Goal: Check status

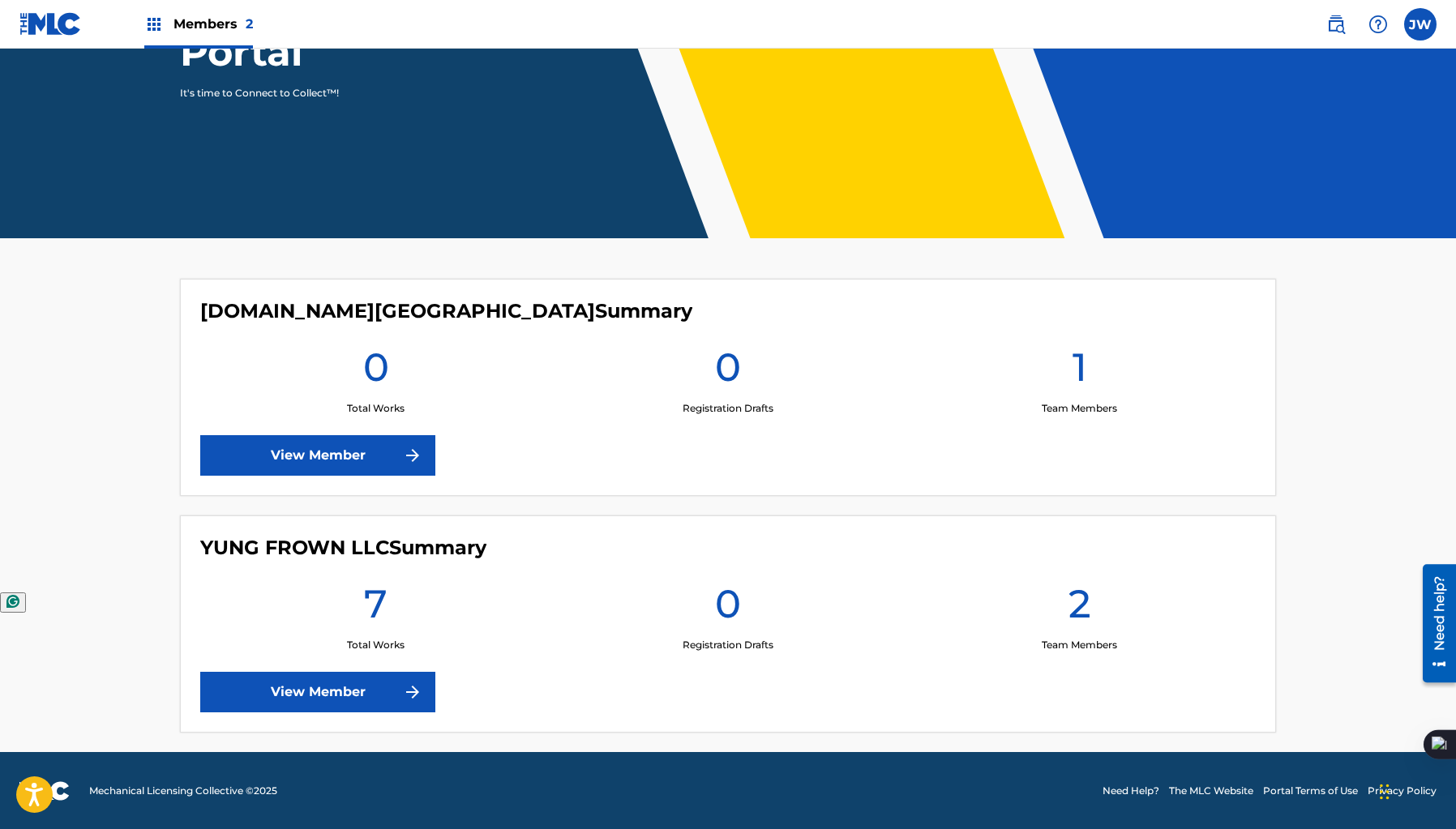
click at [303, 688] on link "View Member" at bounding box center [318, 693] width 235 height 41
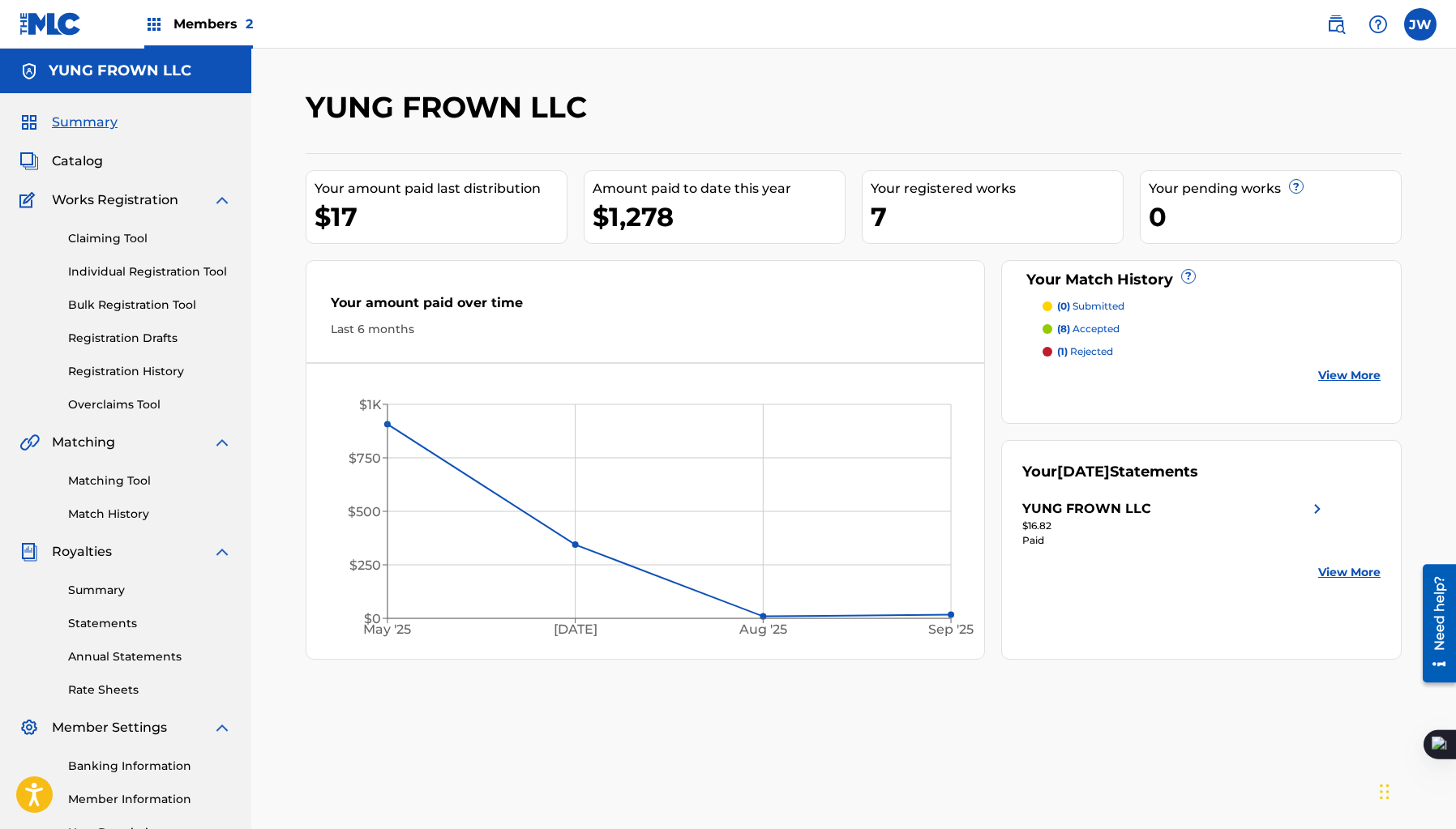
click at [1126, 323] on div "(8) accepted" at bounding box center [1212, 329] width 338 height 15
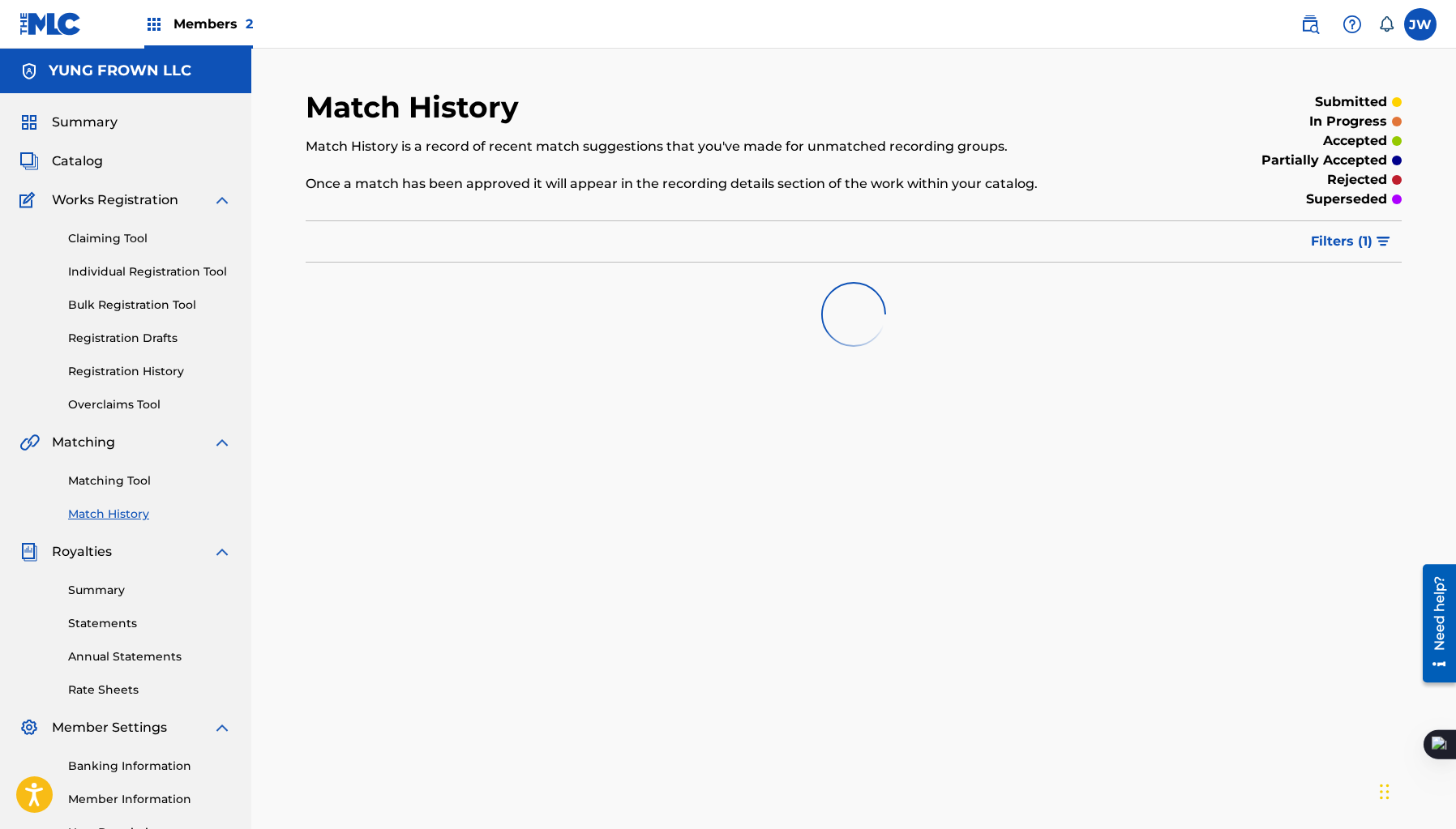
click at [36, 142] on div "Summary Catalog Works Registration Claiming Tool Individual Registration Tool B…" at bounding box center [125, 510] width 251 height 834
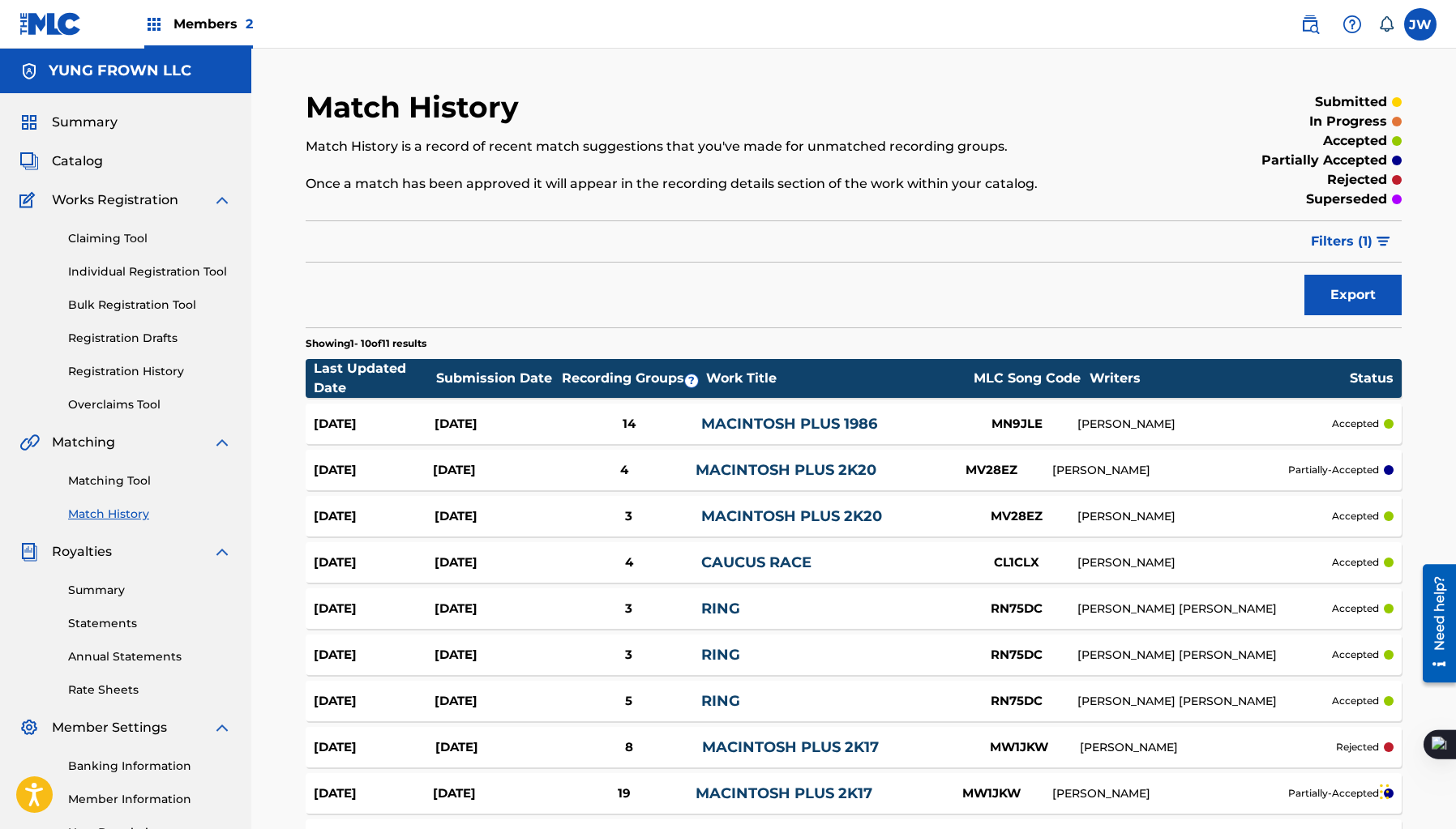
click at [119, 403] on link "Overclaims Tool" at bounding box center [150, 404] width 163 height 17
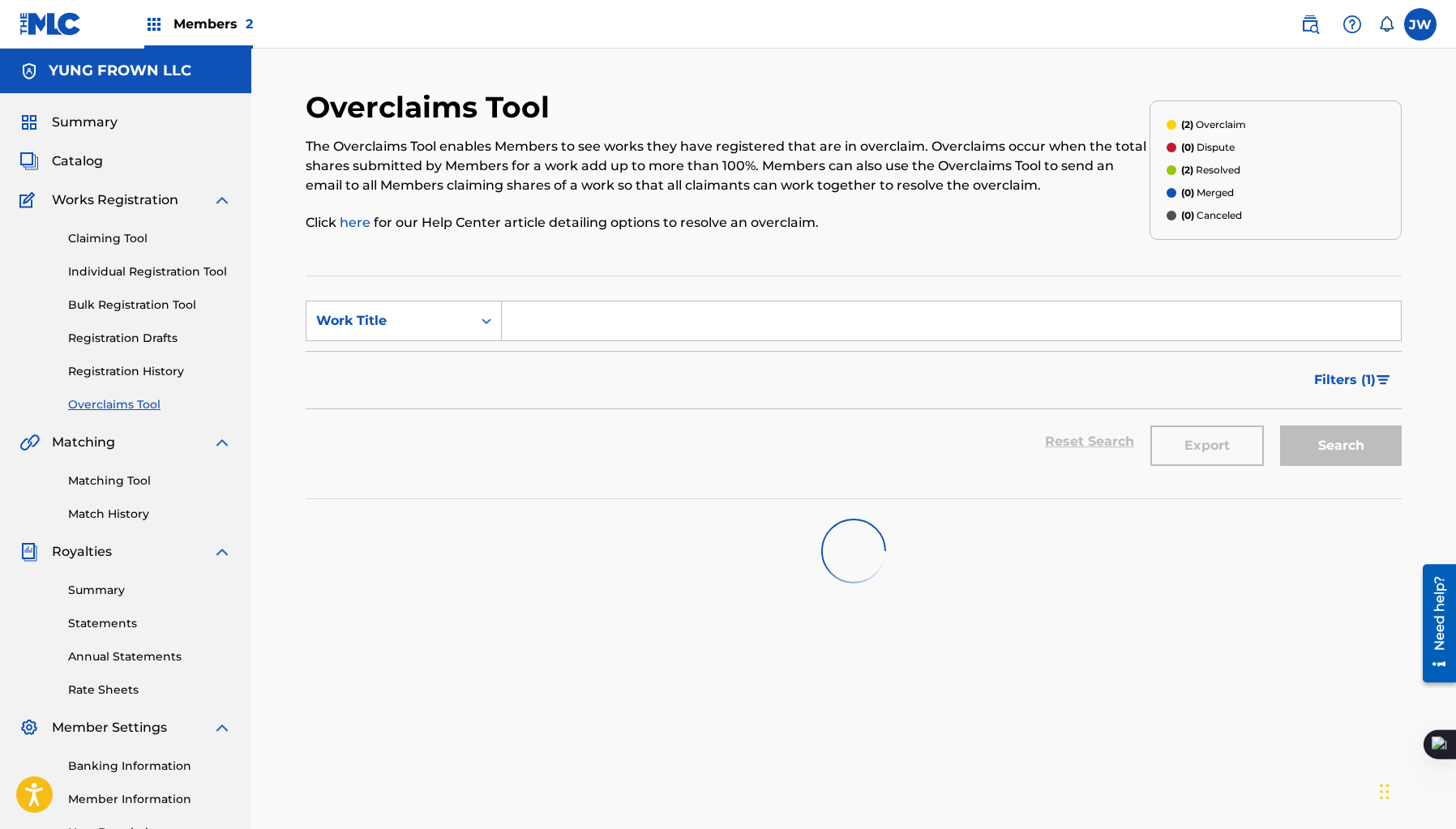
click at [138, 256] on div "Claiming Tool Individual Registration Tool Bulk Registration Tool Registration …" at bounding box center [125, 311] width 212 height 203
click at [138, 235] on link "Claiming Tool" at bounding box center [150, 238] width 163 height 17
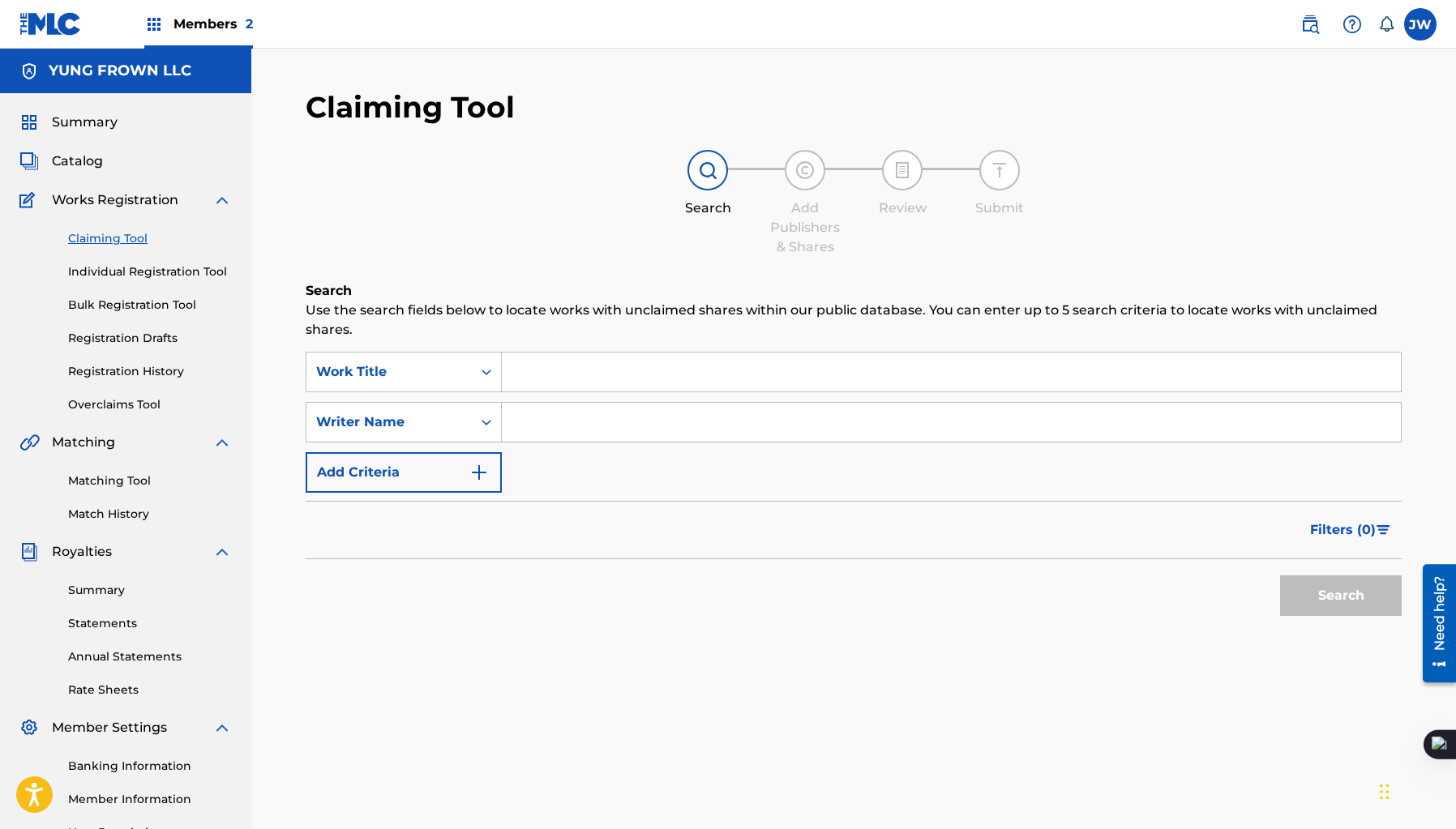
scroll to position [176, 0]
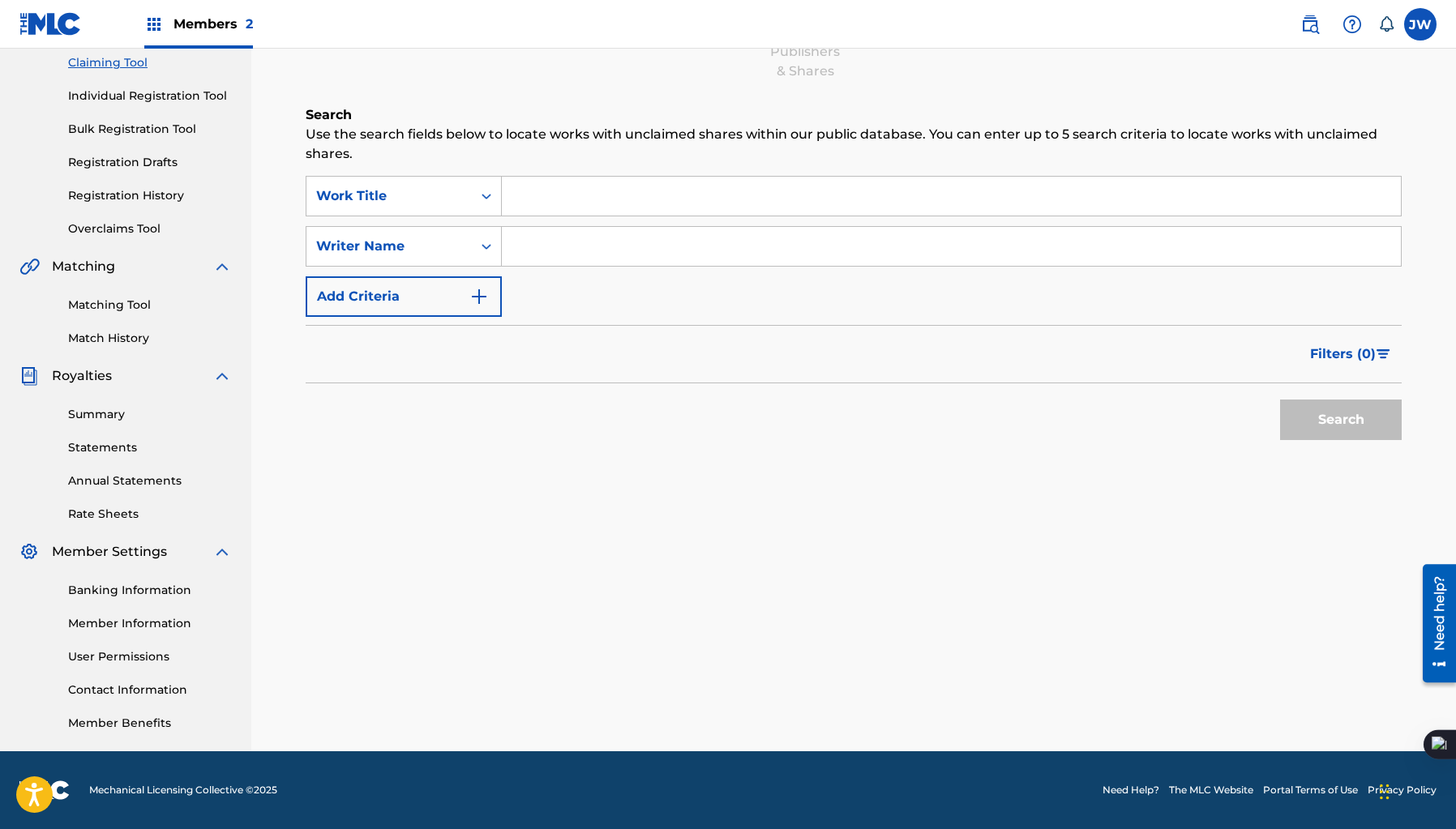
click at [138, 302] on link "Matching Tool" at bounding box center [150, 305] width 163 height 17
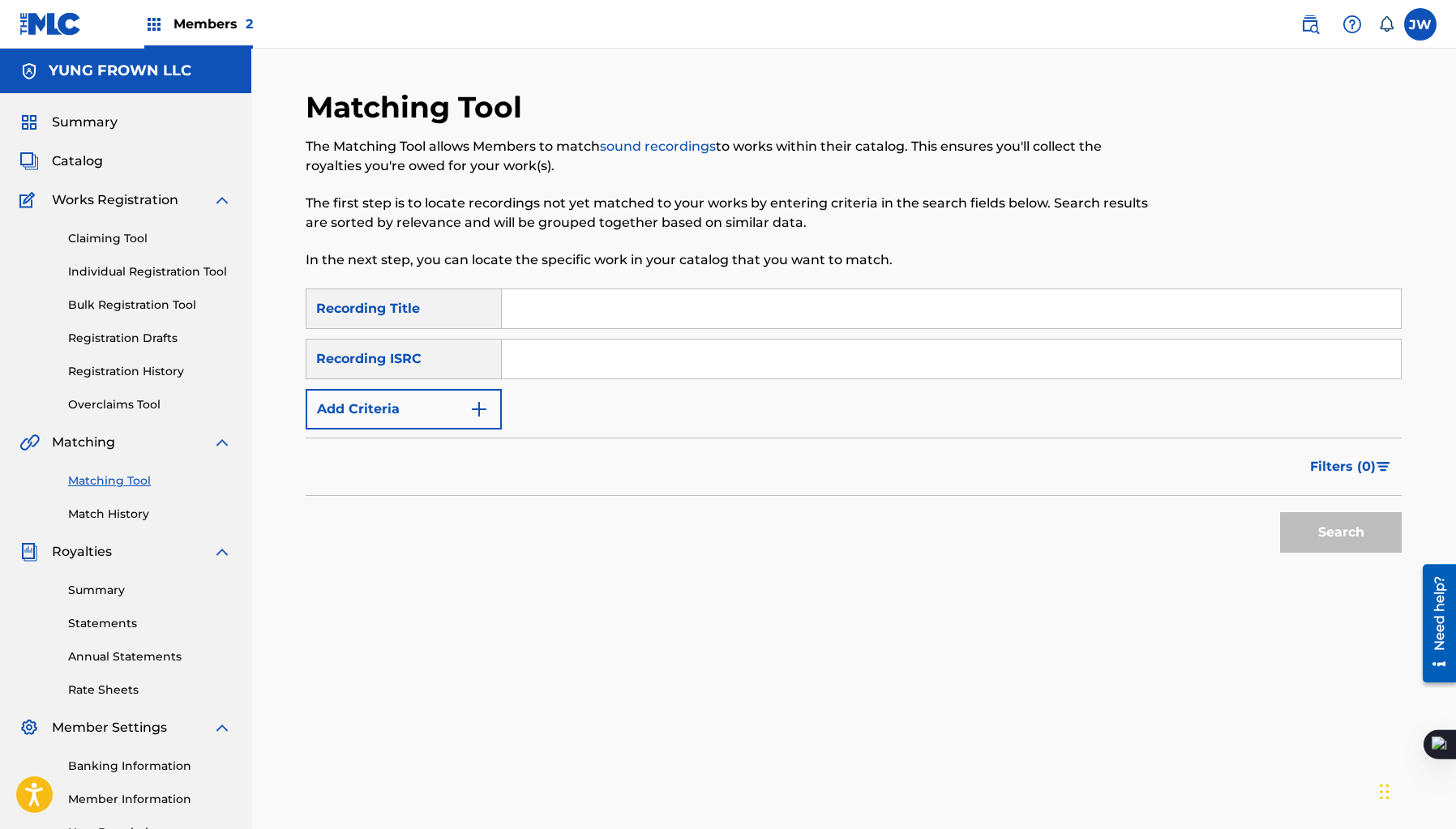
click at [125, 498] on div "Matching Tool Match History" at bounding box center [125, 487] width 212 height 70
click at [111, 506] on link "Match History" at bounding box center [150, 514] width 163 height 17
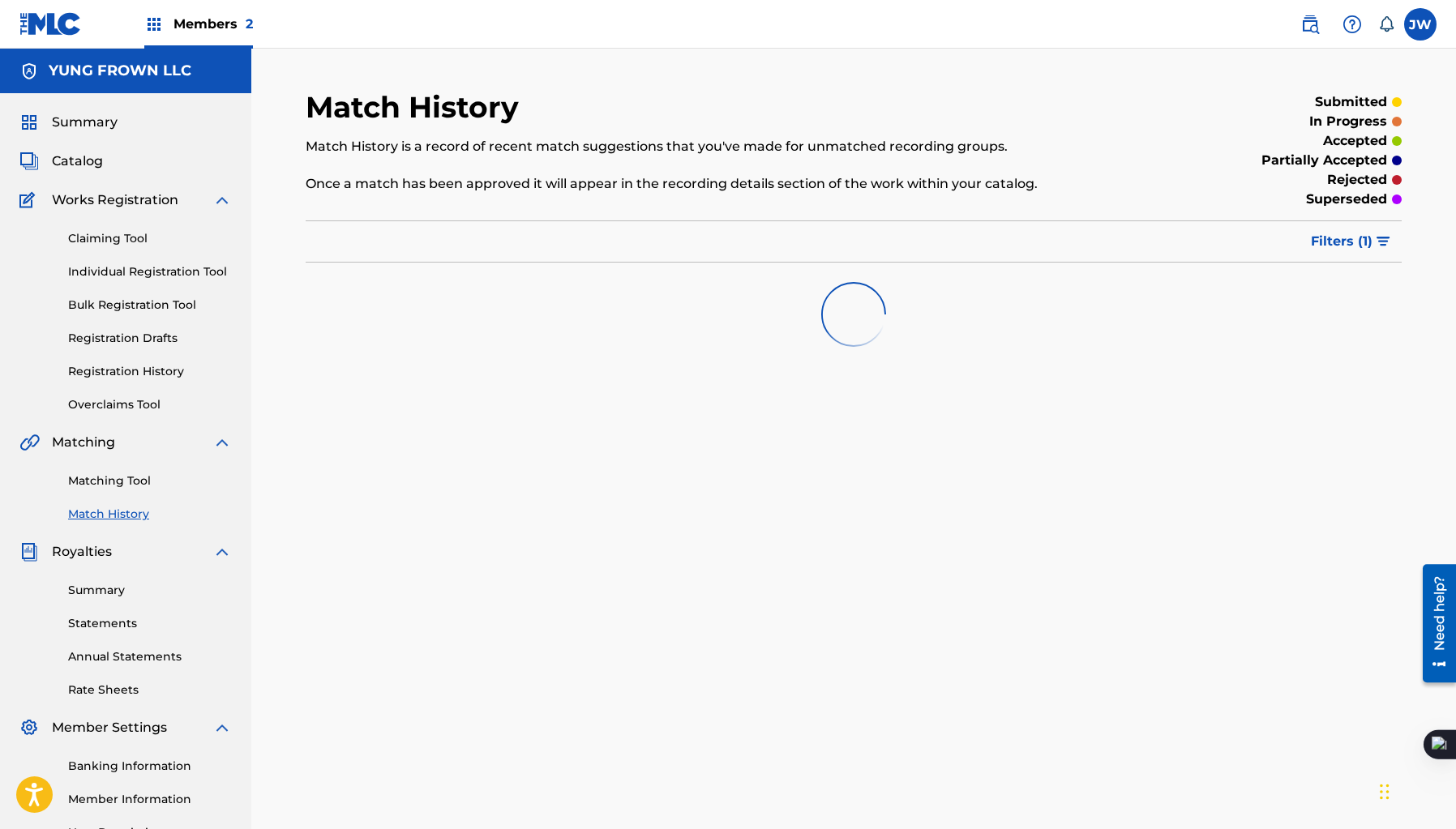
click at [139, 372] on link "Registration History" at bounding box center [150, 371] width 163 height 17
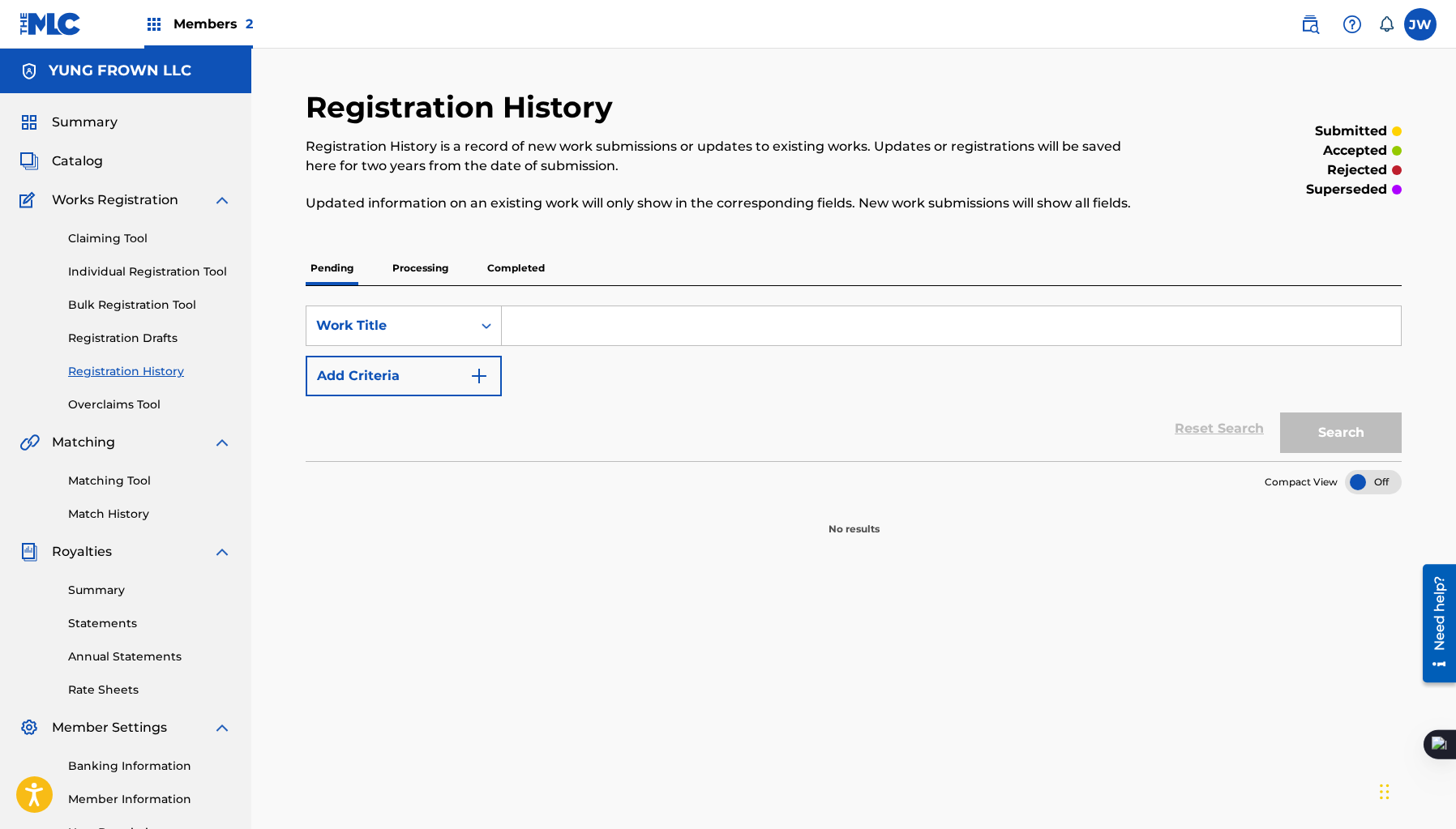
click at [387, 259] on p "Processing" at bounding box center [419, 268] width 65 height 34
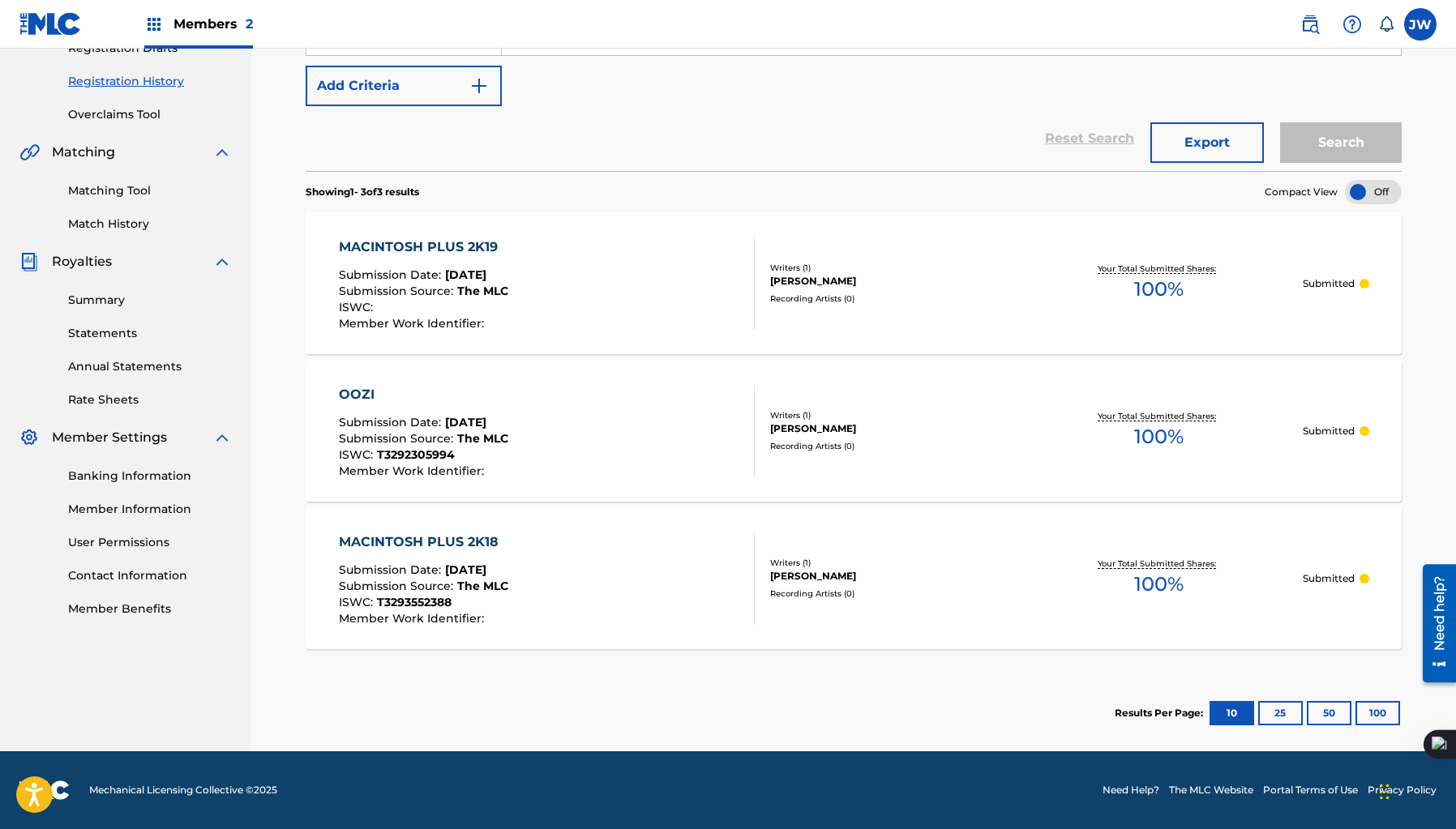
scroll to position [37, 0]
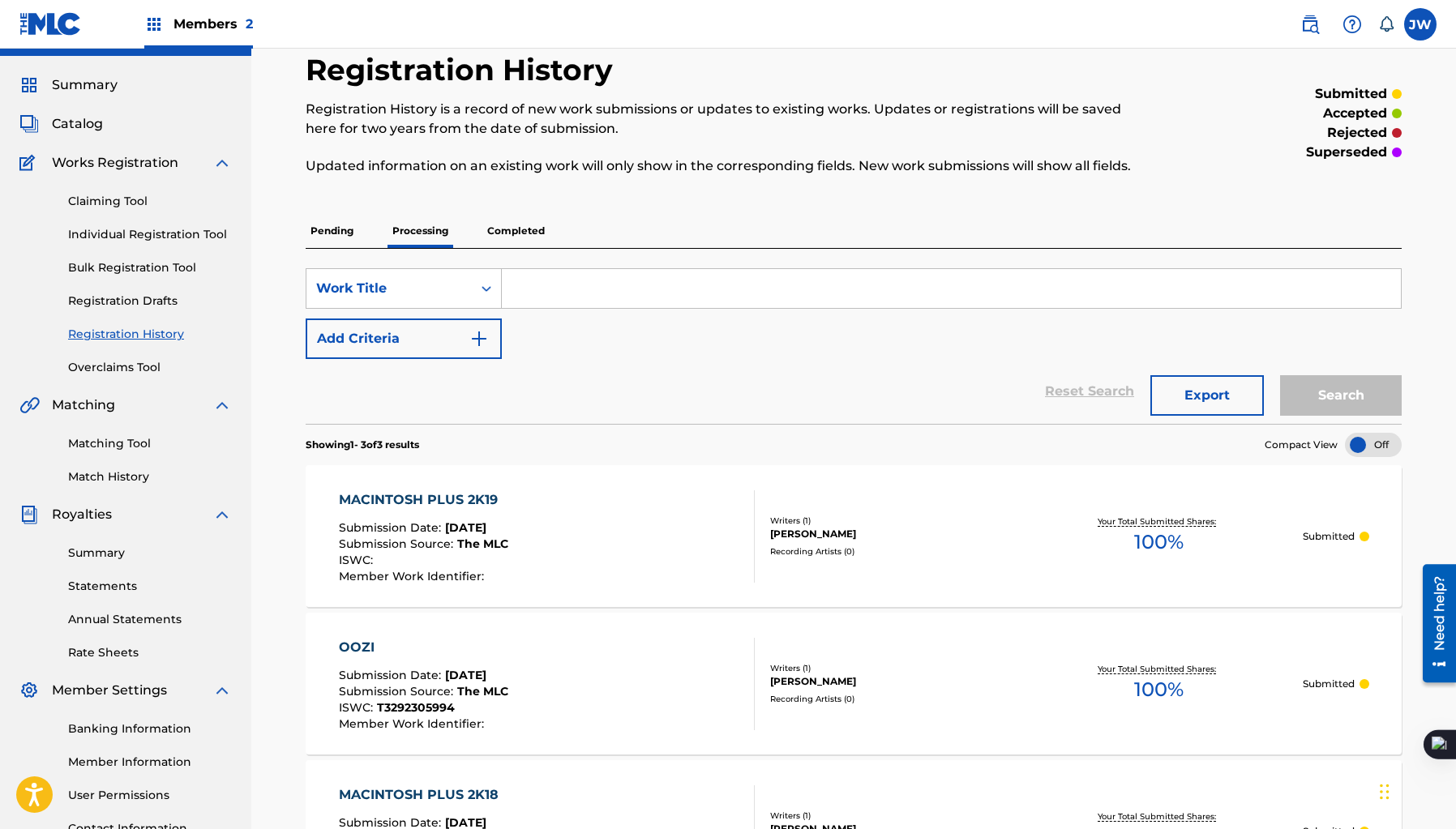
click at [507, 239] on p "Completed" at bounding box center [515, 231] width 67 height 34
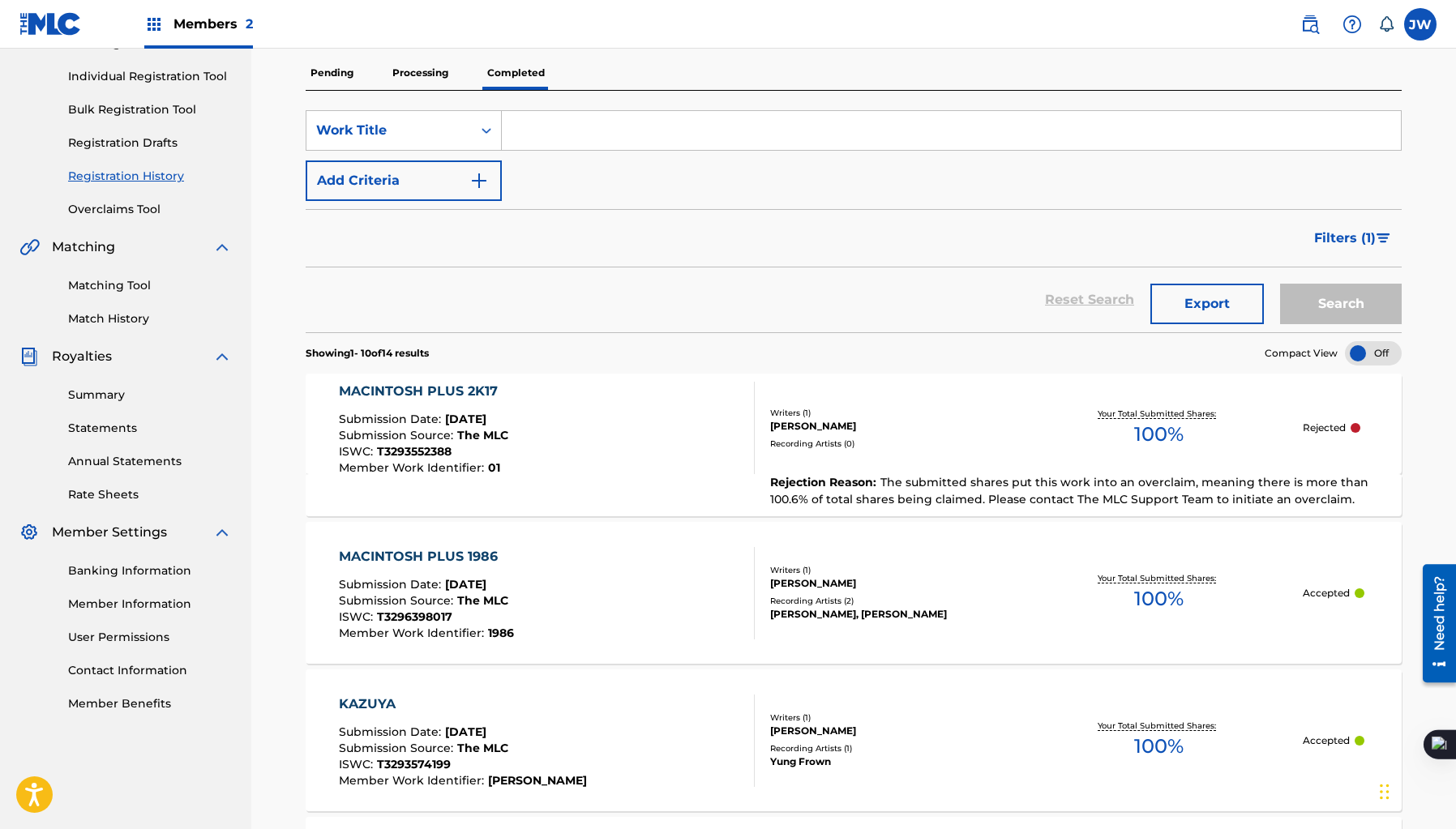
scroll to position [143, 0]
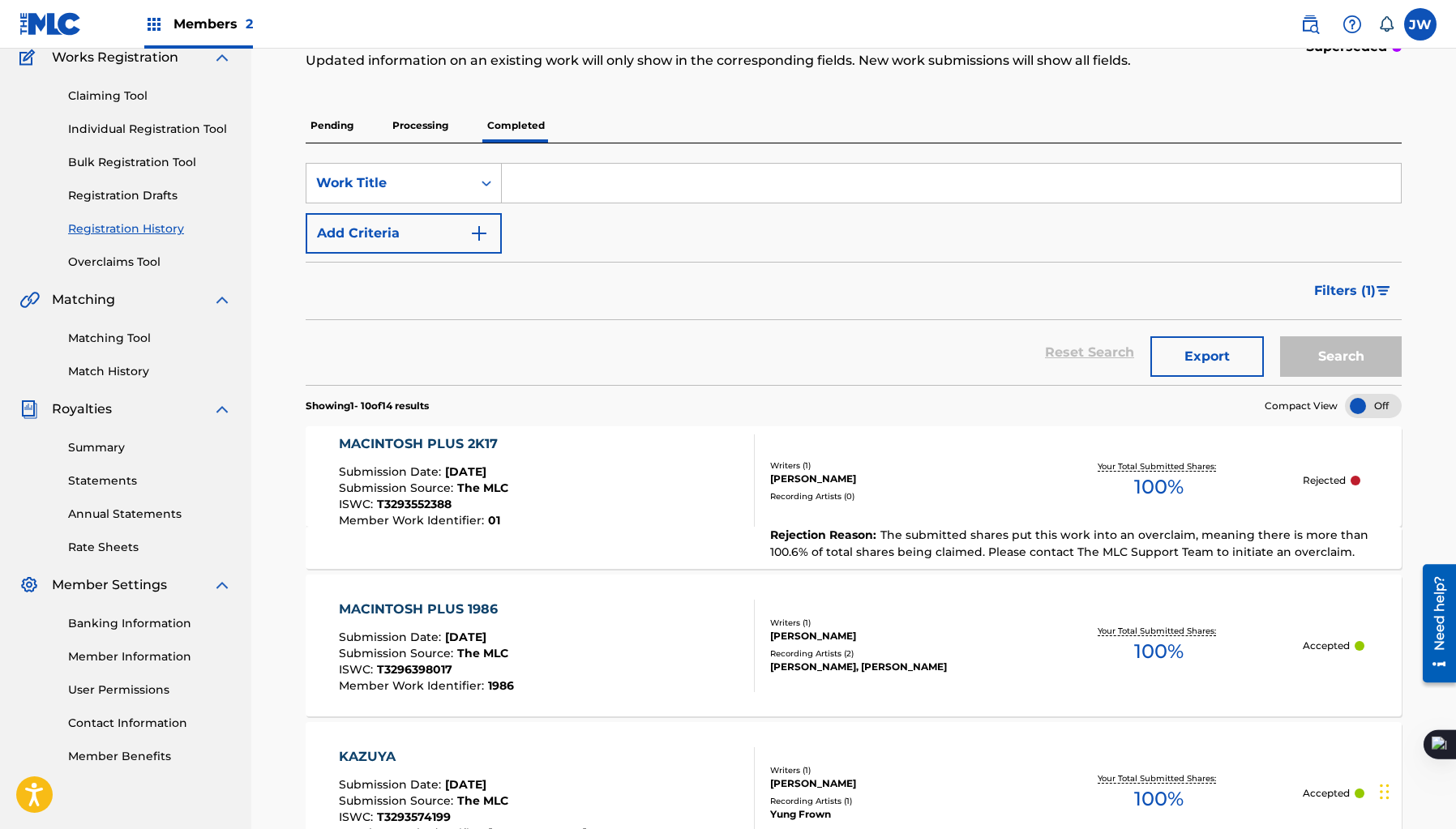
click at [102, 353] on div "Matching Tool Match History" at bounding box center [125, 344] width 212 height 70
click at [104, 367] on link "Match History" at bounding box center [150, 371] width 163 height 17
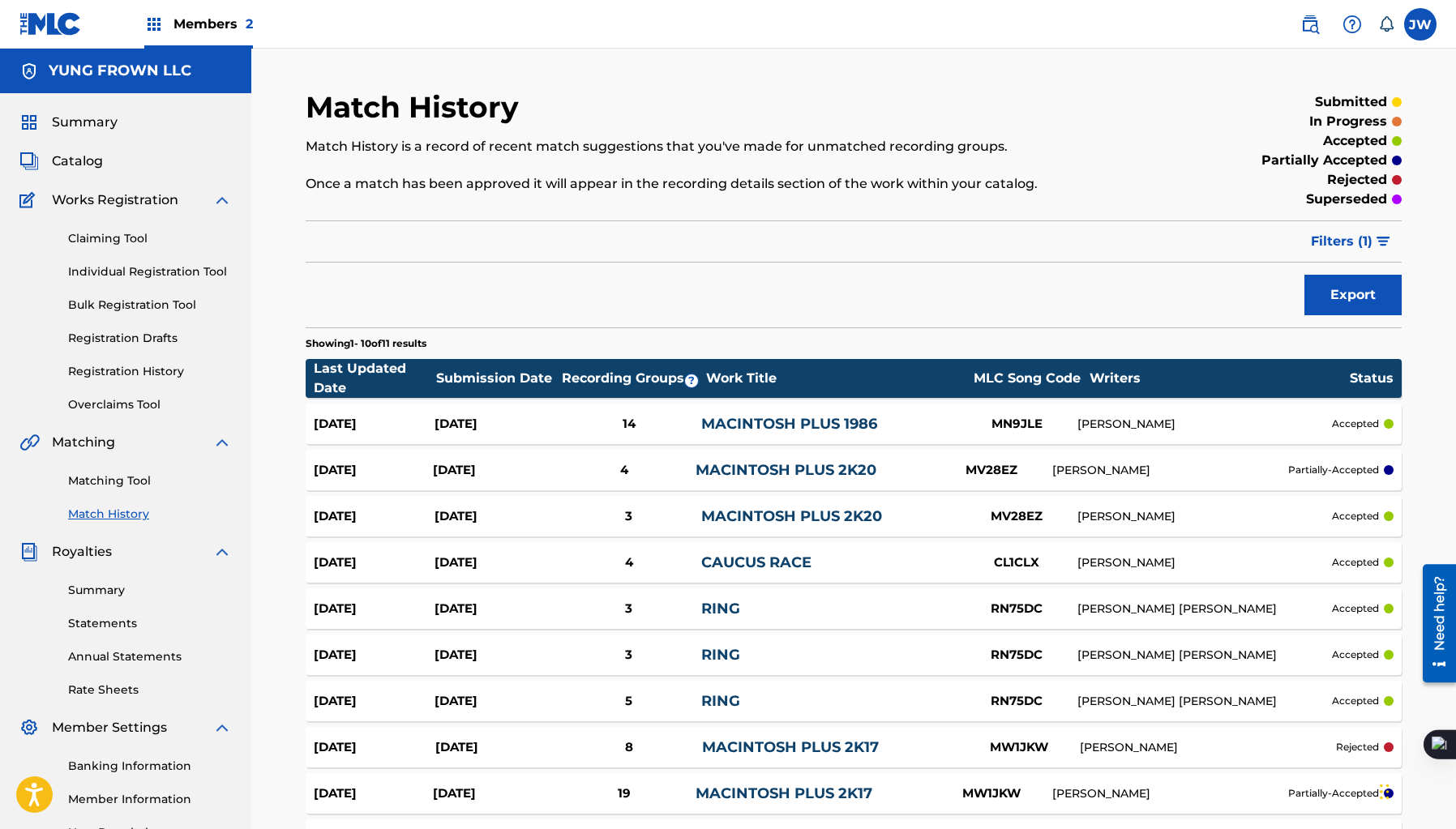
click at [604, 415] on div "14" at bounding box center [628, 424] width 145 height 18
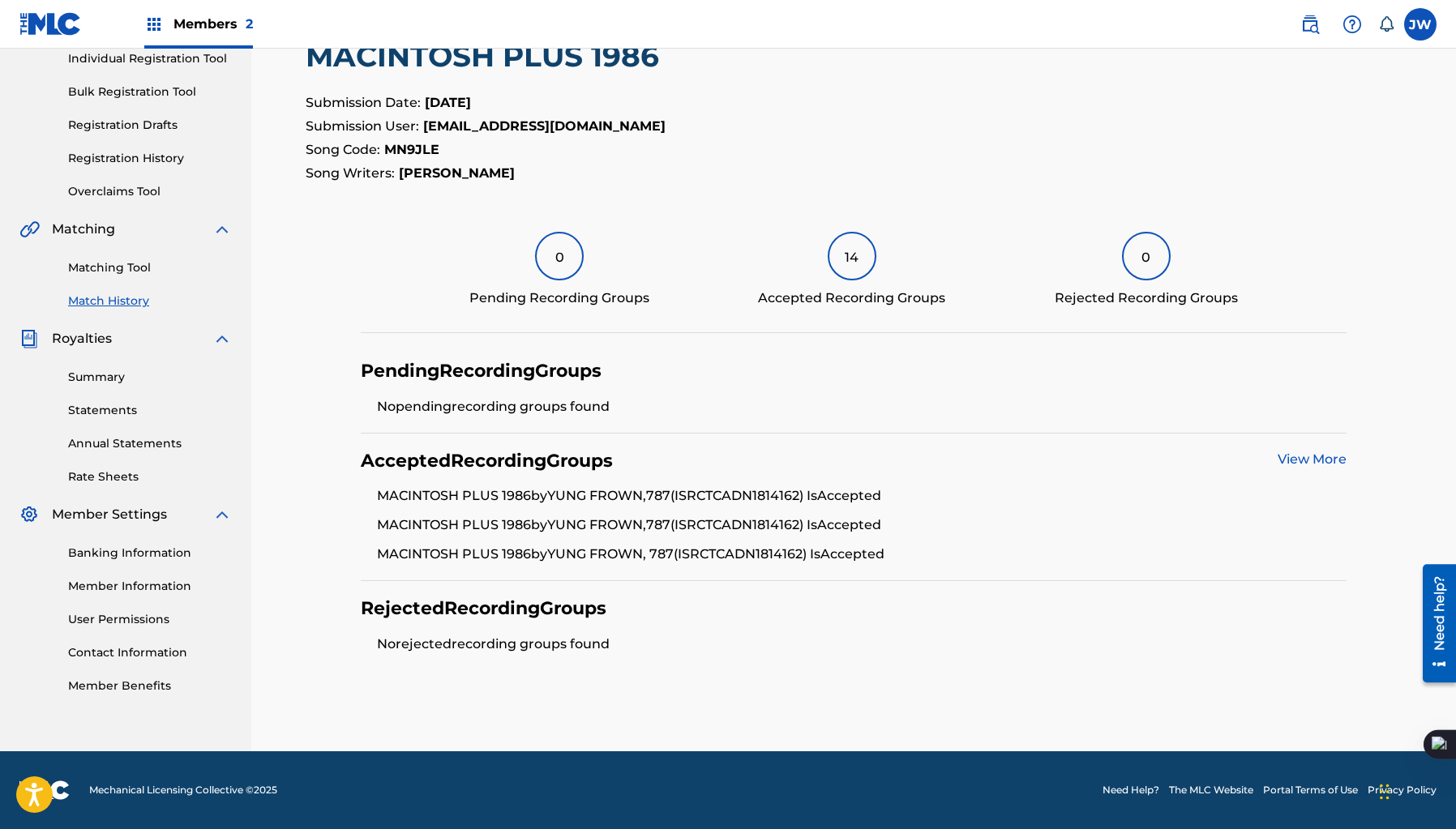
scroll to position [211, 0]
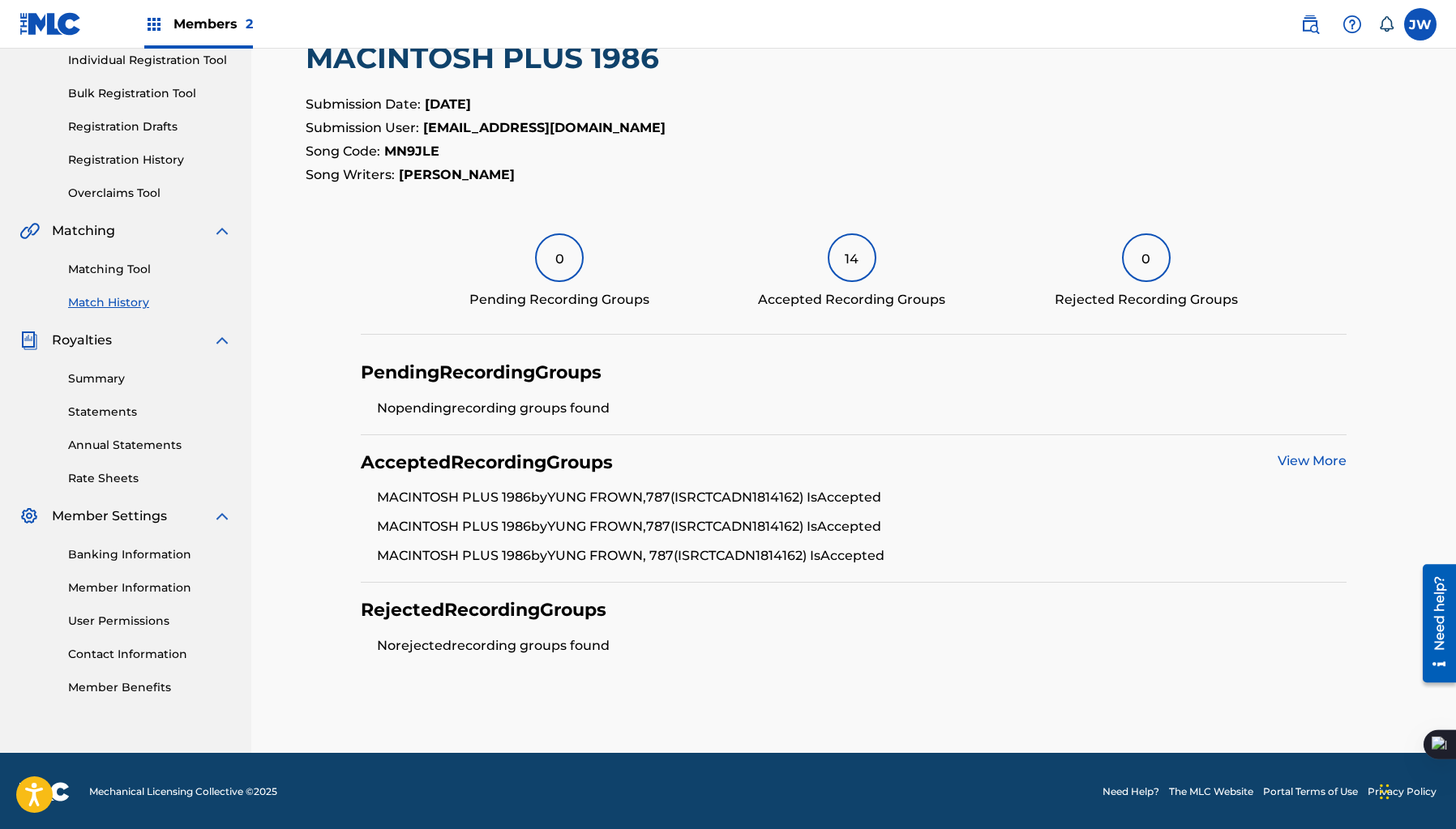
click at [1328, 478] on div "Accepted Recording Groups View More MACINTOSH PLUS 1986 by [PERSON_NAME],787 (I…" at bounding box center [854, 509] width 986 height 148
click at [1330, 461] on link "View More" at bounding box center [1311, 461] width 69 height 16
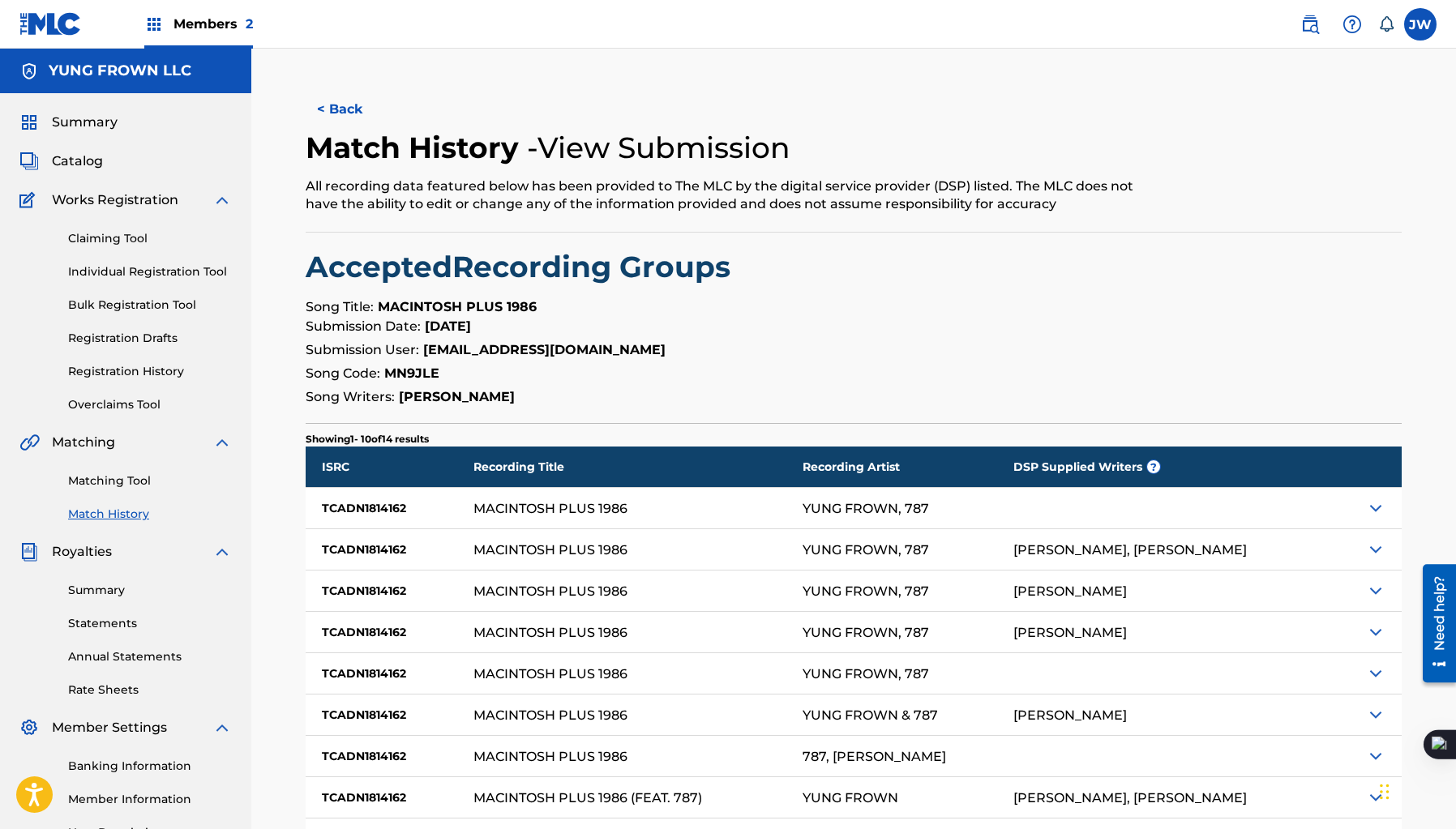
scroll to position [232, 0]
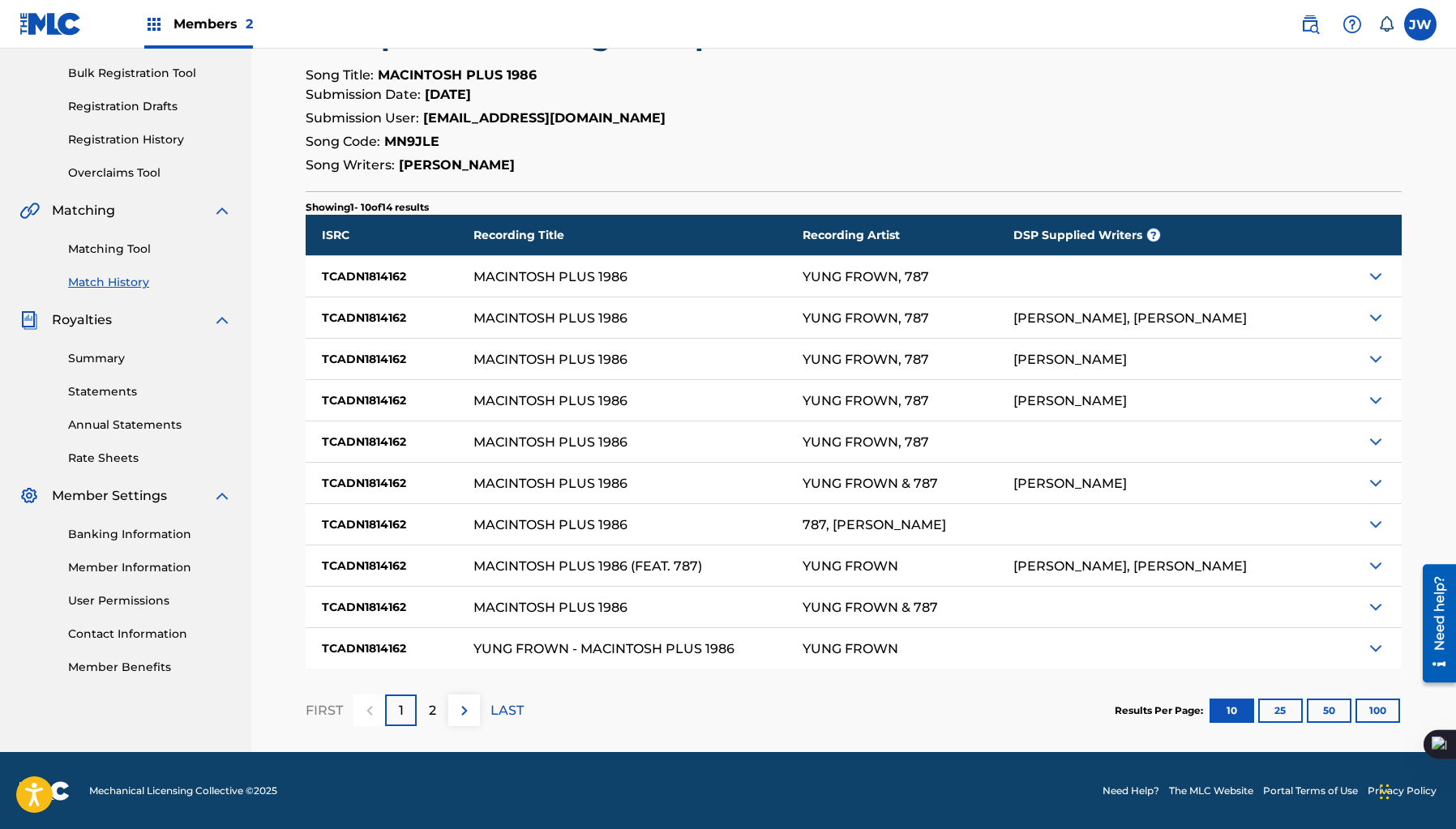
click at [439, 699] on div "2" at bounding box center [432, 710] width 31 height 31
click at [406, 709] on div "1" at bounding box center [401, 710] width 31 height 31
click at [893, 278] on div "YUNG FROWN, 787" at bounding box center [866, 276] width 126 height 14
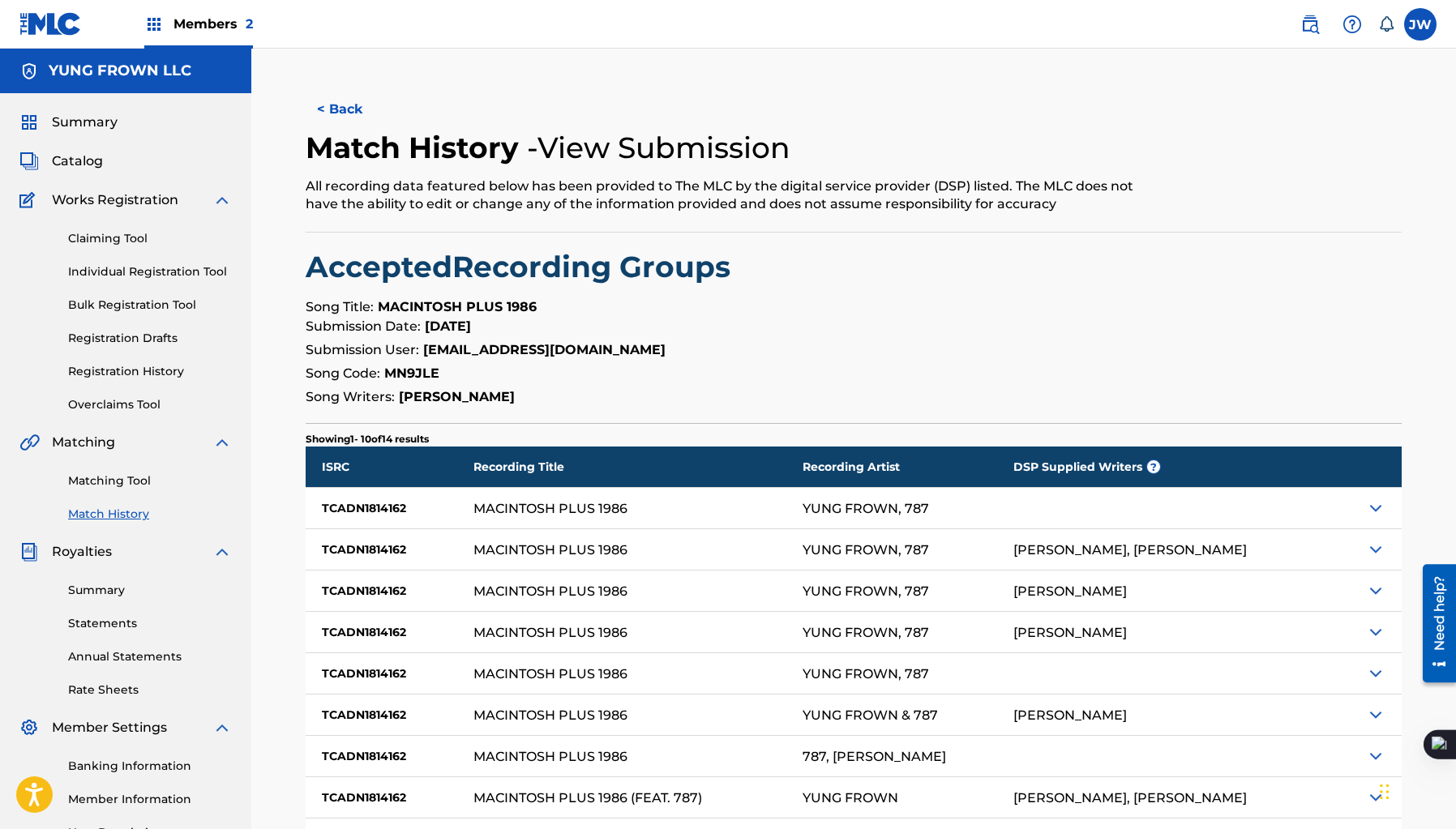
click at [332, 97] on button "< Back" at bounding box center [354, 110] width 97 height 41
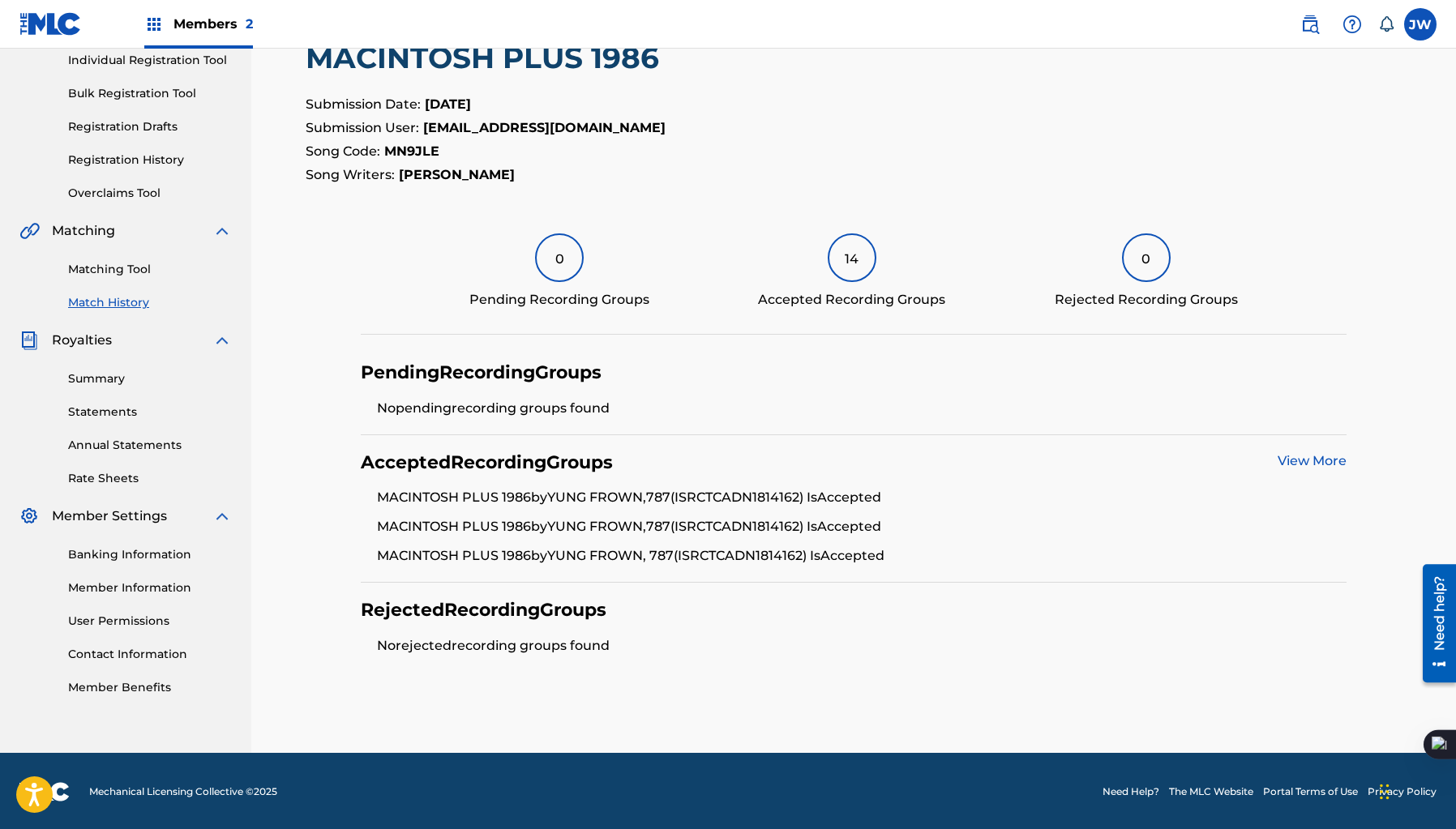
scroll to position [197, 0]
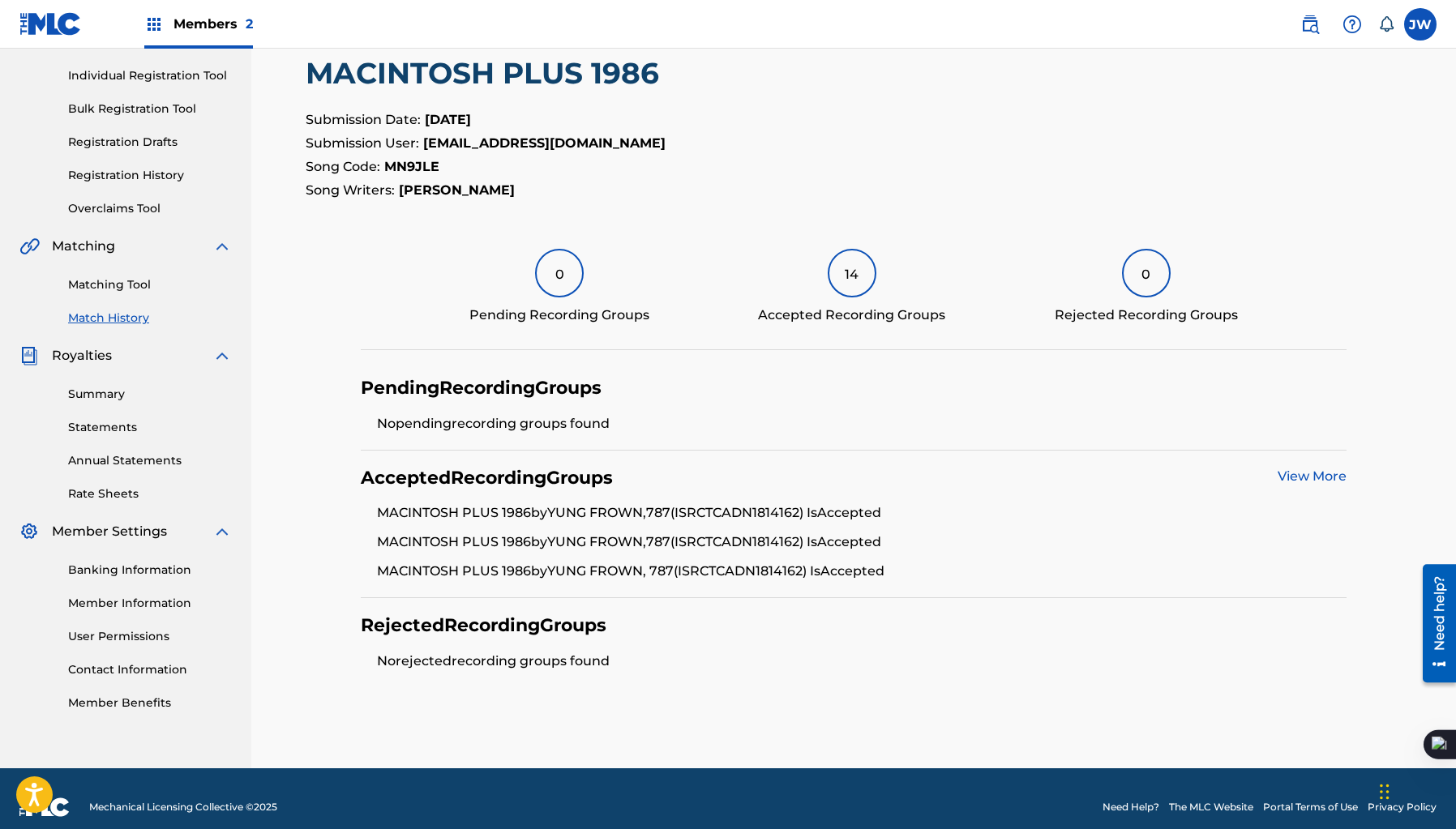
click at [110, 386] on link "Summary" at bounding box center [150, 394] width 163 height 17
